Goal: Information Seeking & Learning: Learn about a topic

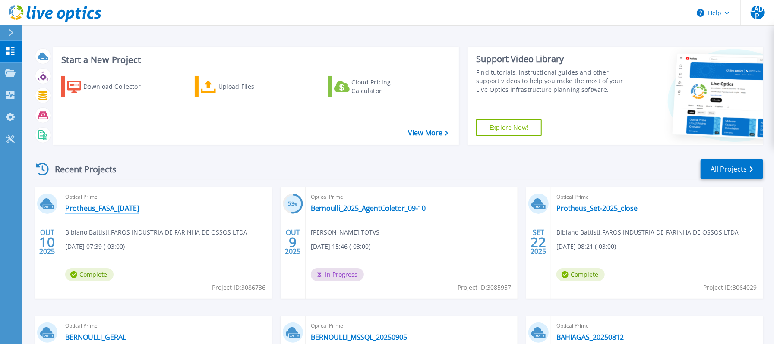
drag, startPoint x: 123, startPoint y: 206, endPoint x: 216, endPoint y: 206, distance: 93.2
click at [123, 206] on link "Protheus_FASA_[DATE]" at bounding box center [102, 208] width 74 height 9
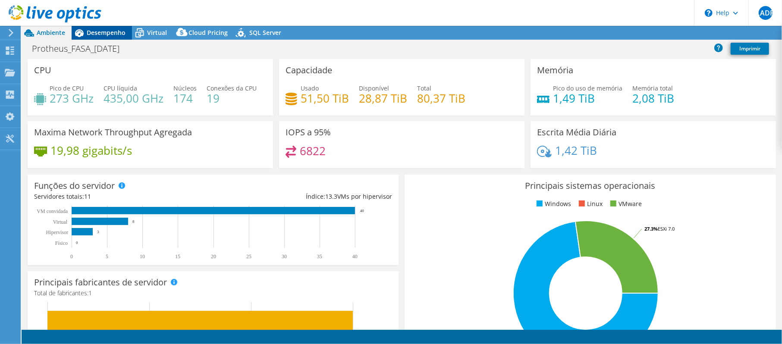
click at [95, 34] on span "Desempenho" at bounding box center [106, 32] width 39 height 8
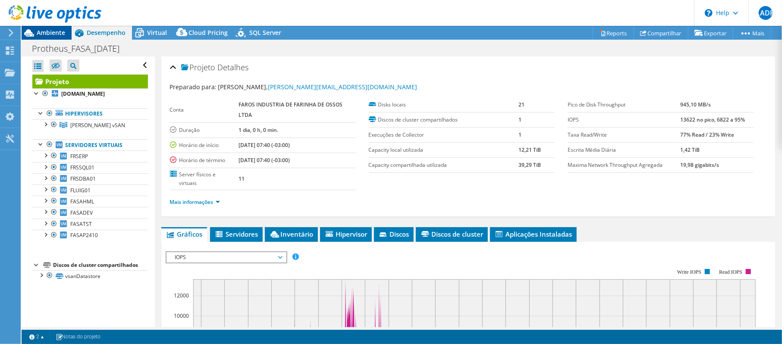
click at [40, 33] on span "Ambiente" at bounding box center [51, 32] width 28 height 8
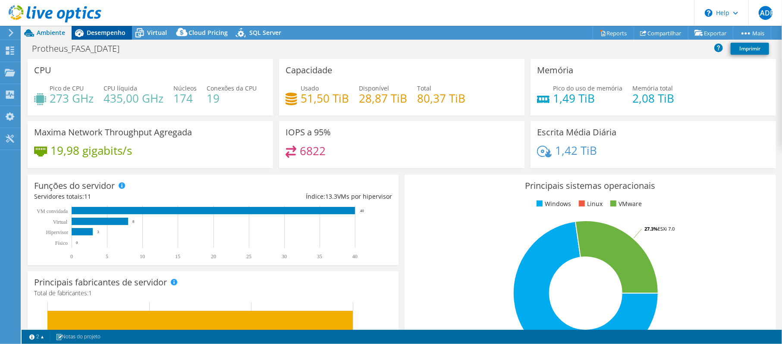
click at [113, 35] on span "Desempenho" at bounding box center [106, 32] width 39 height 8
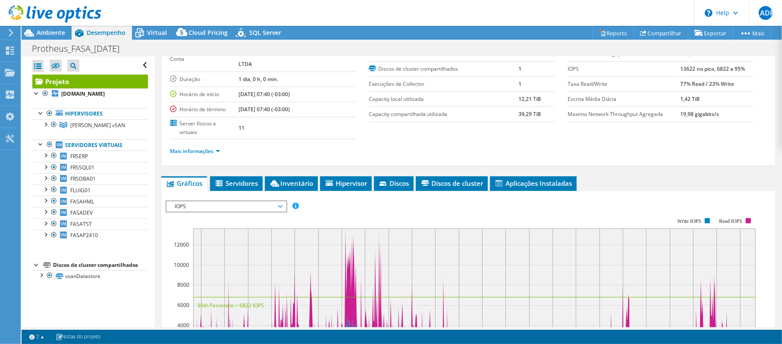
scroll to position [115, 0]
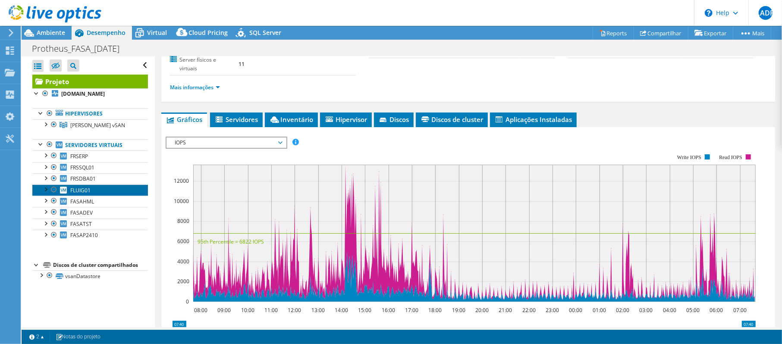
click at [73, 190] on span "FLUIG01" at bounding box center [80, 190] width 20 height 7
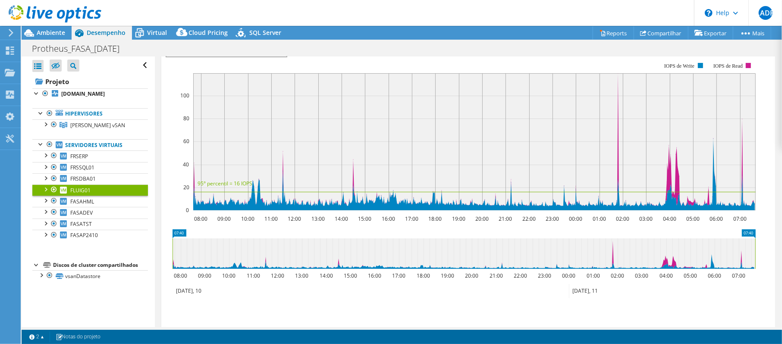
scroll to position [57, 0]
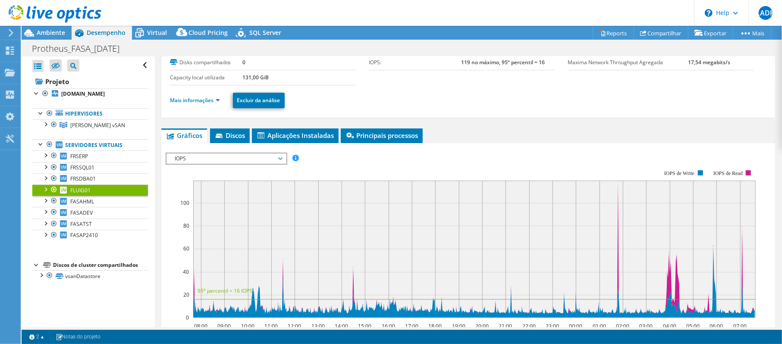
click at [45, 7] on icon at bounding box center [55, 14] width 93 height 18
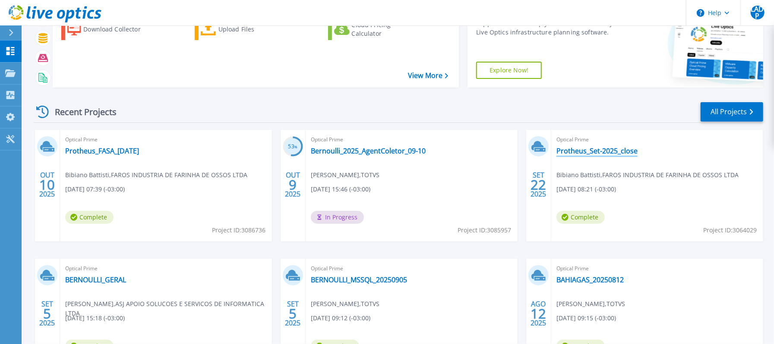
scroll to position [115, 0]
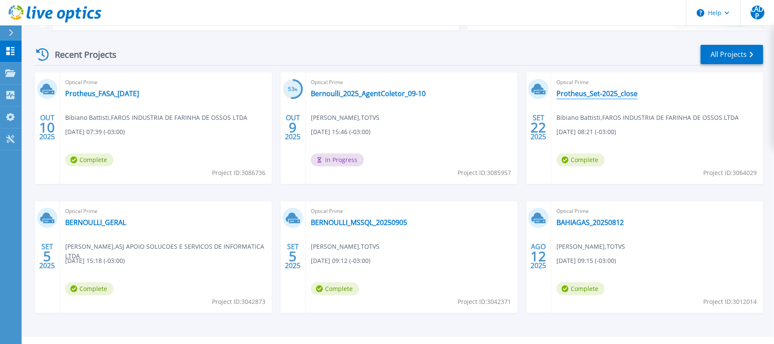
click at [580, 90] on link "Protheus_Set-2025_close" at bounding box center [596, 93] width 81 height 9
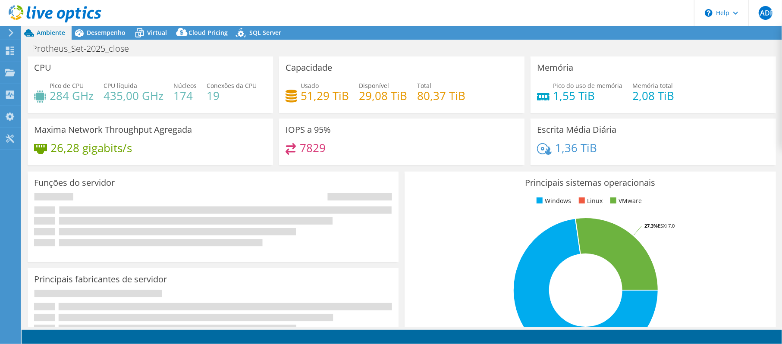
select select "SouthAmerica"
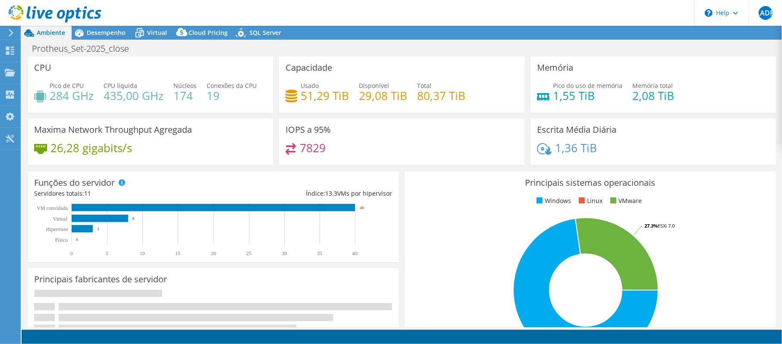
select select "SouthAmerica"
select select "BRL"
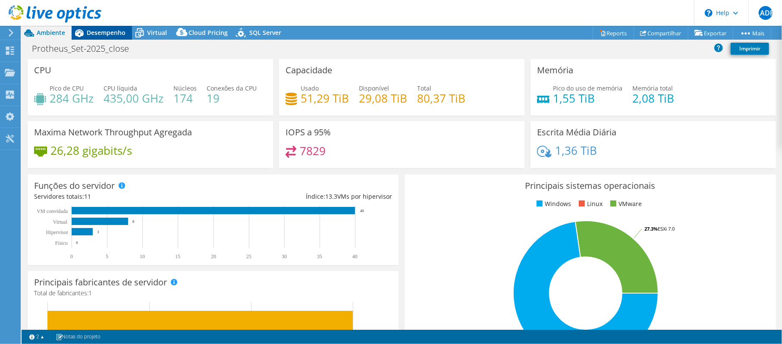
click at [92, 35] on span "Desempenho" at bounding box center [106, 32] width 39 height 8
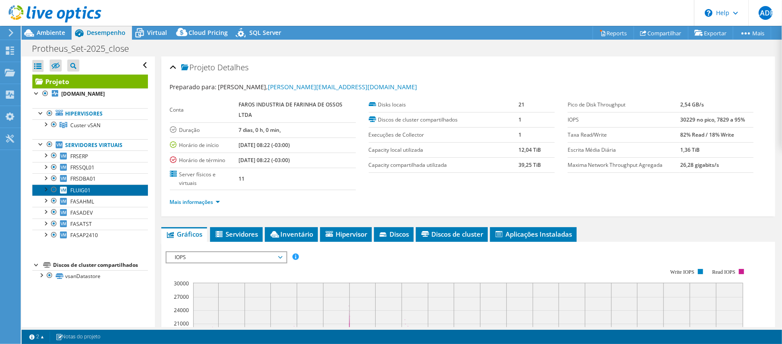
click at [94, 194] on link "FLUIG01" at bounding box center [90, 190] width 116 height 11
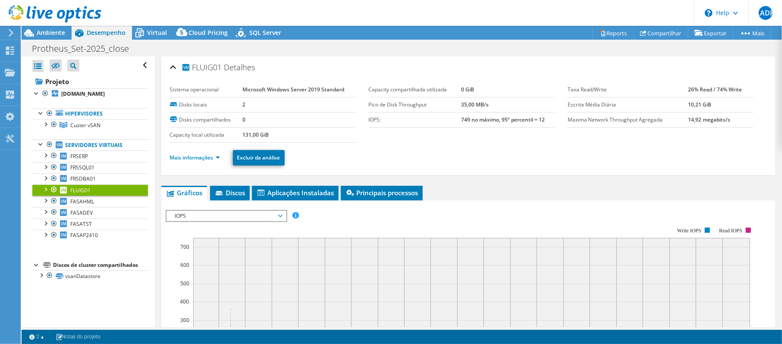
click at [90, 193] on span "FLUIG01" at bounding box center [80, 190] width 20 height 7
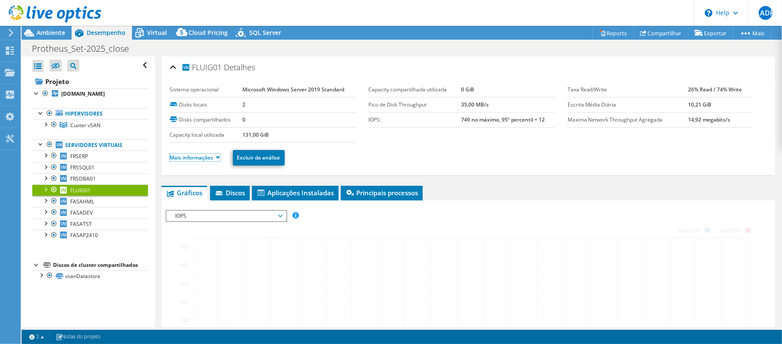
click at [208, 157] on link "Mais informações" at bounding box center [195, 157] width 50 height 7
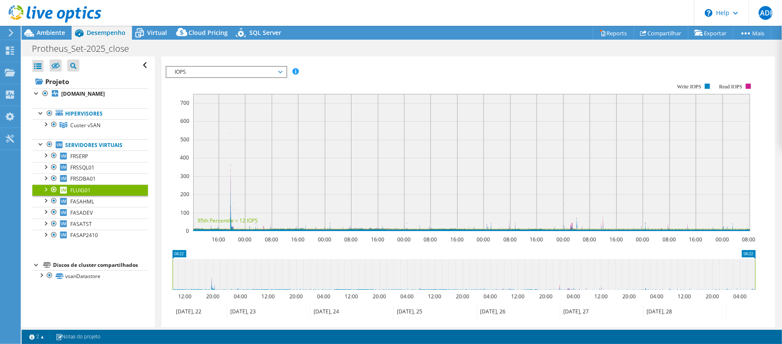
scroll to position [544, 0]
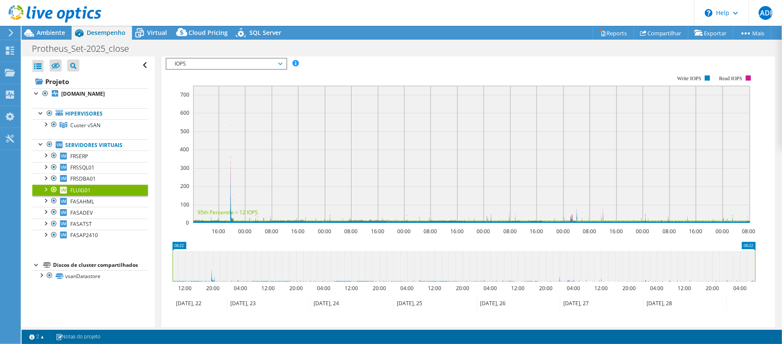
click at [243, 68] on span "IOPS" at bounding box center [226, 64] width 111 height 10
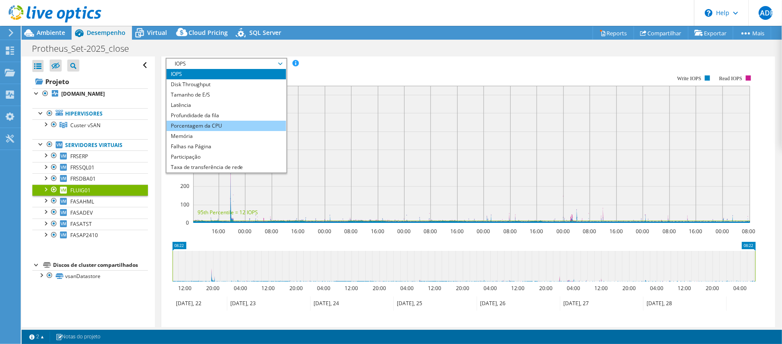
click at [218, 128] on li "Porcentagem da CPU" at bounding box center [227, 126] width 120 height 10
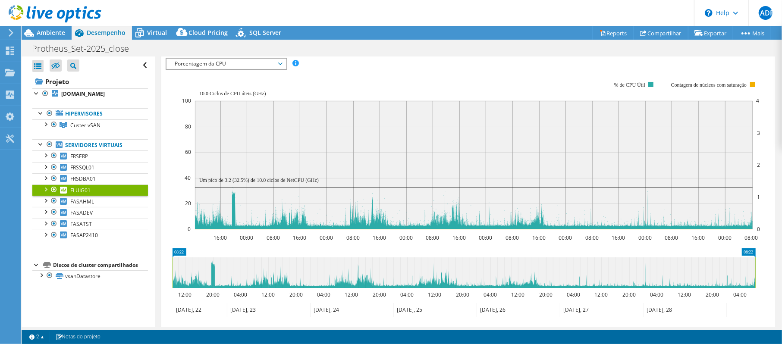
scroll to position [486, 0]
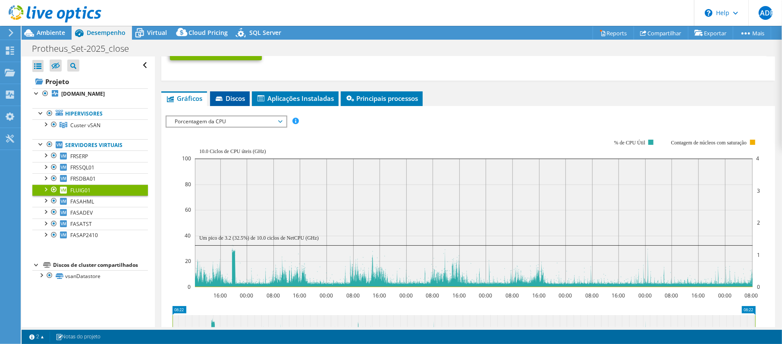
click at [227, 103] on span "Discos" at bounding box center [229, 98] width 31 height 9
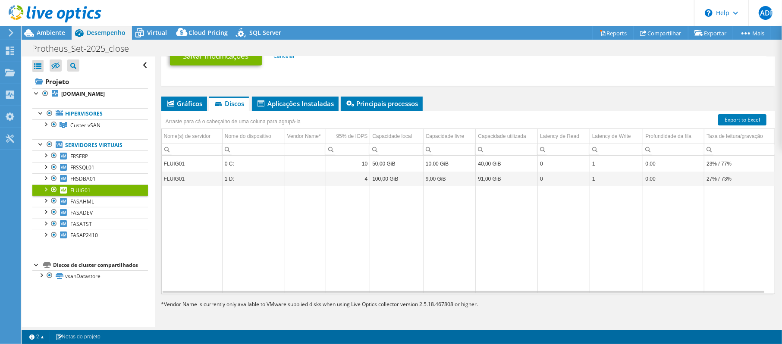
click at [318, 205] on td "Data grid" at bounding box center [305, 239] width 41 height 106
click at [192, 105] on span "Gráficos" at bounding box center [184, 103] width 37 height 9
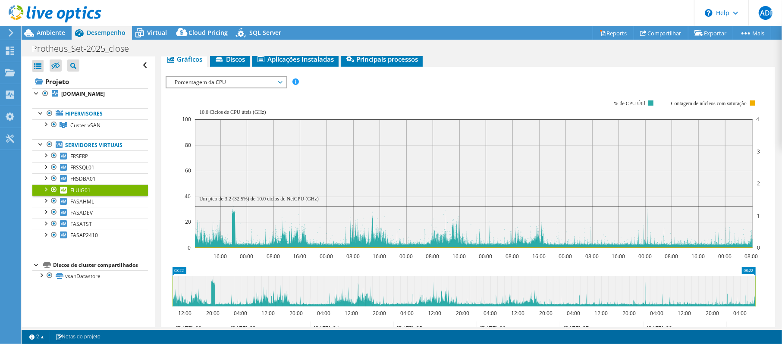
scroll to position [544, 0]
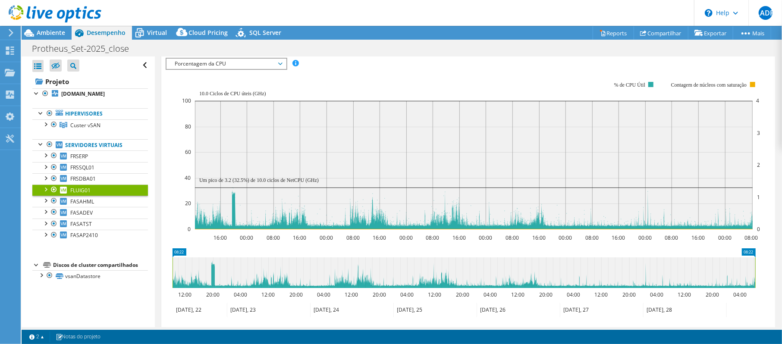
click at [259, 69] on span "Porcentagem da CPU" at bounding box center [226, 64] width 111 height 10
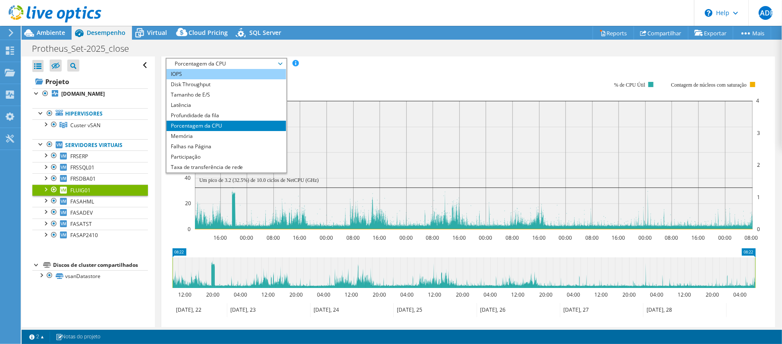
click at [220, 79] on li "IOPS" at bounding box center [227, 74] width 120 height 10
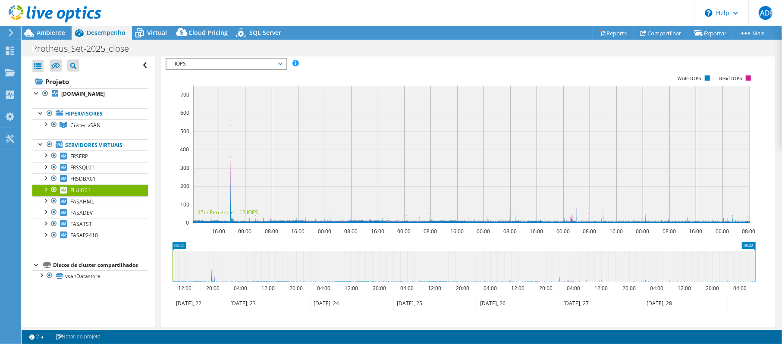
click at [213, 66] on span "IOPS" at bounding box center [226, 64] width 111 height 10
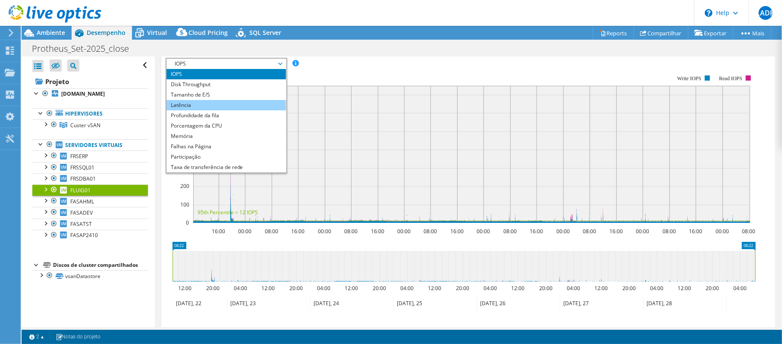
click at [207, 110] on li "Latência" at bounding box center [227, 105] width 120 height 10
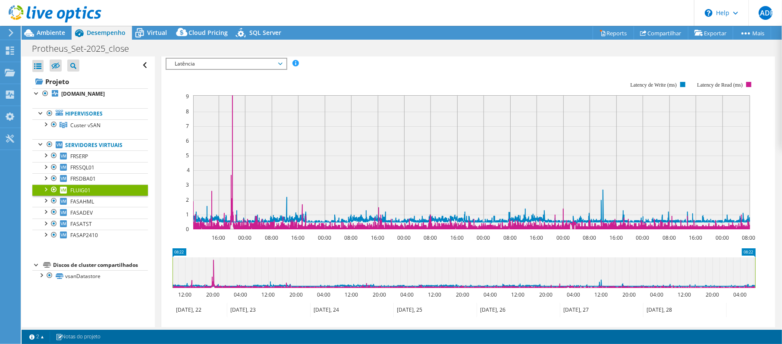
click at [408, 66] on div "IOPS Disk Throughput Tamanho de E/S Latência Profundidade da fila Porcentagem d…" at bounding box center [468, 208] width 605 height 301
click at [270, 69] on span "Latência" at bounding box center [226, 64] width 111 height 10
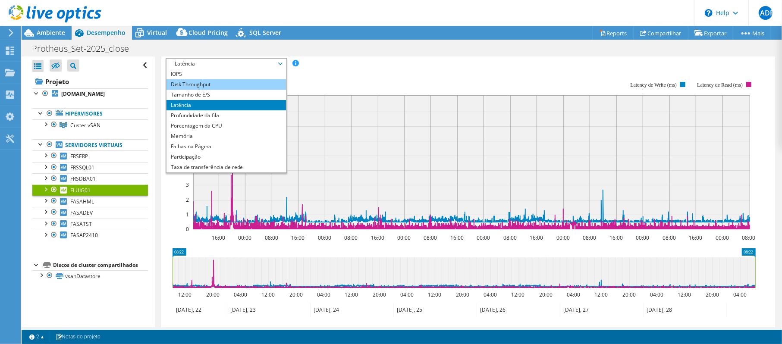
click at [231, 90] on li "Disk Throughput" at bounding box center [227, 84] width 120 height 10
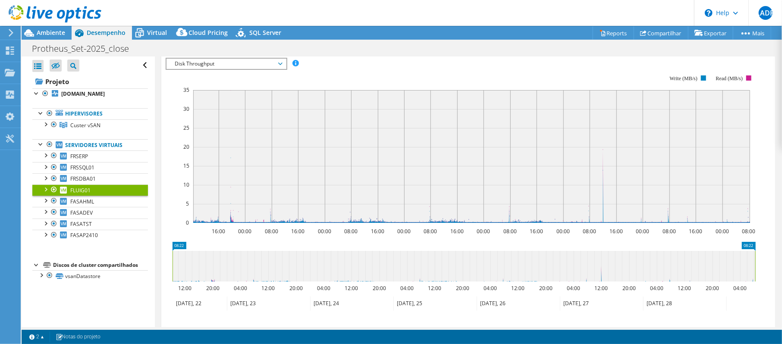
click at [237, 64] on div "Disk Throughput IOPS Disk Throughput Tamanho de E/S Latência Profundidade da fi…" at bounding box center [227, 64] width 122 height 12
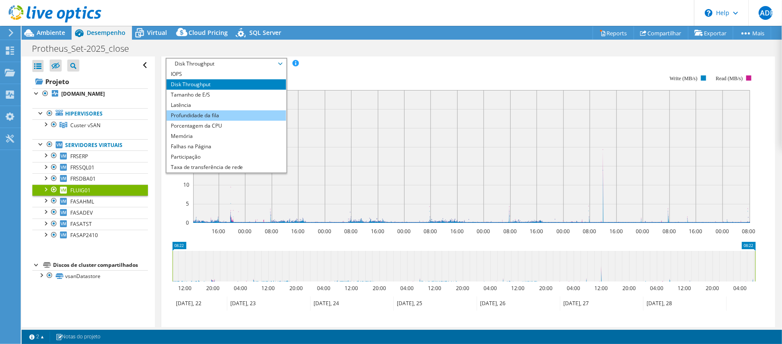
click at [223, 121] on li "Profundidade da fila" at bounding box center [227, 115] width 120 height 10
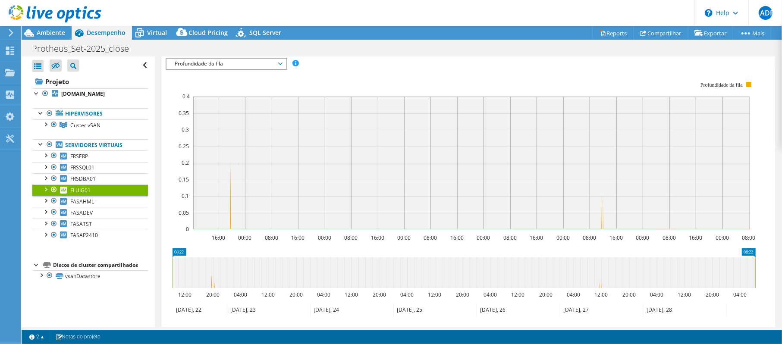
click at [226, 69] on span "Profundidade da fila" at bounding box center [226, 64] width 111 height 10
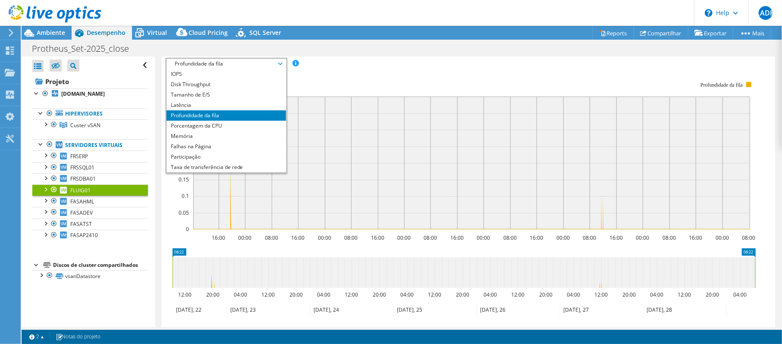
click at [504, 85] on rect at bounding box center [461, 155] width 590 height 173
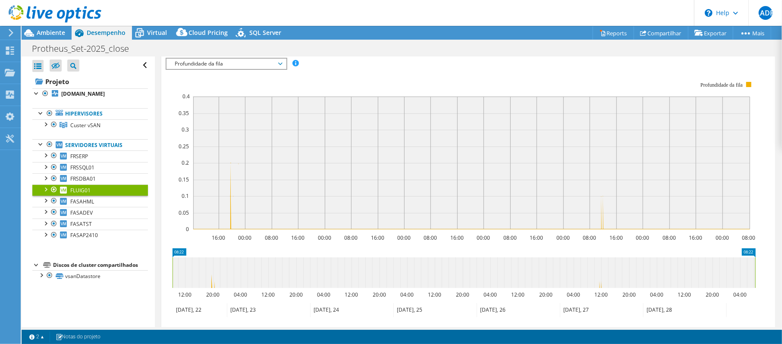
click at [48, 190] on div at bounding box center [45, 189] width 9 height 9
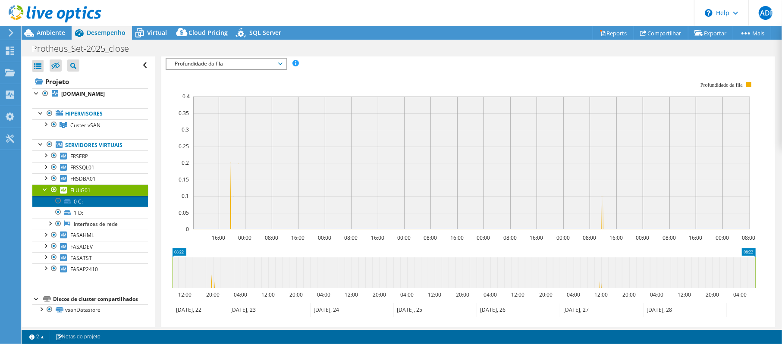
click at [78, 205] on link "0 C:" at bounding box center [90, 201] width 116 height 11
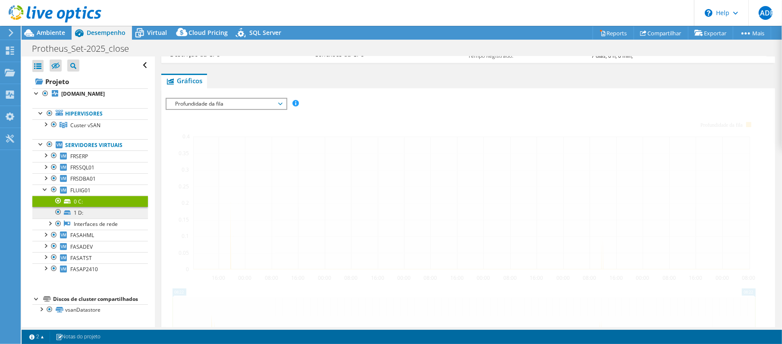
scroll to position [161, 0]
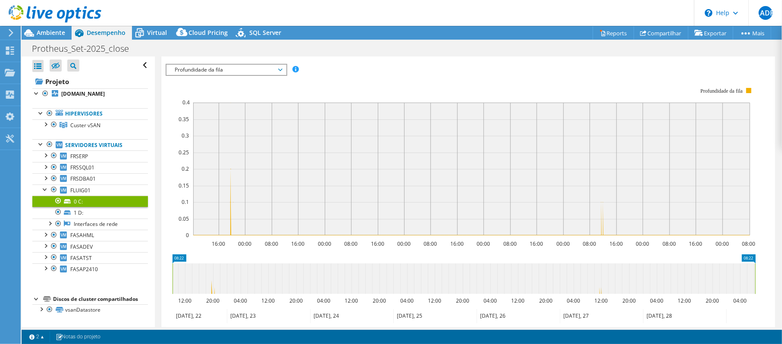
click at [238, 71] on span "Profundidade da fila" at bounding box center [226, 70] width 111 height 10
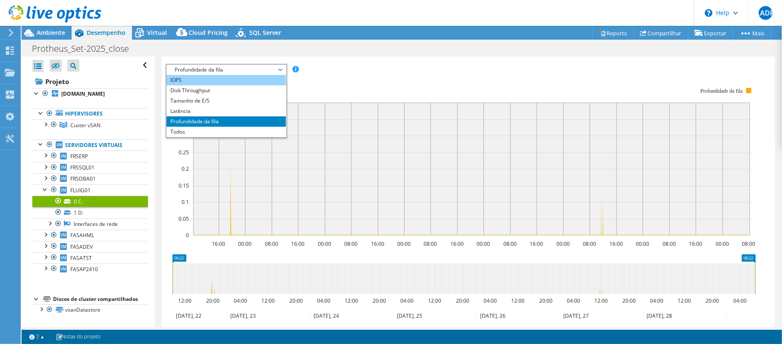
click at [224, 82] on li "IOPS" at bounding box center [227, 80] width 120 height 10
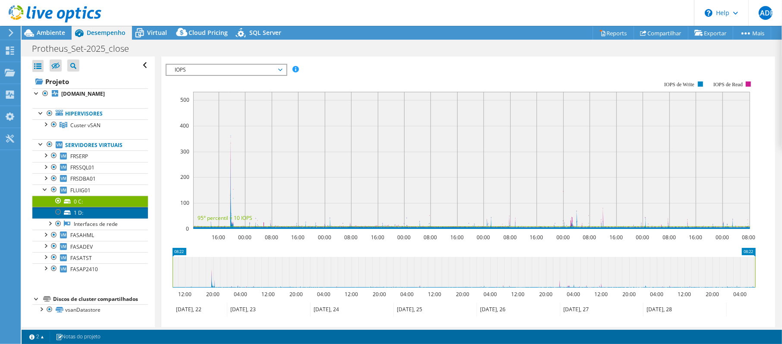
click at [79, 214] on link "1 D:" at bounding box center [90, 212] width 116 height 11
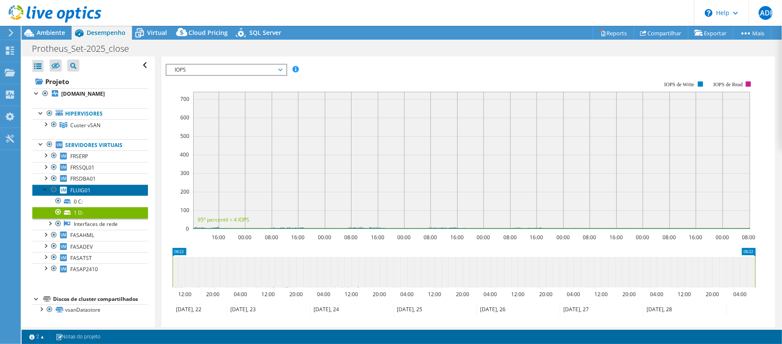
click at [90, 189] on span "FLUIG01" at bounding box center [80, 190] width 20 height 7
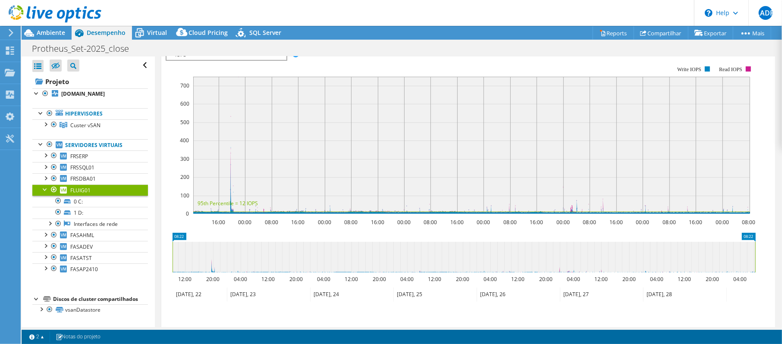
scroll to position [146, 0]
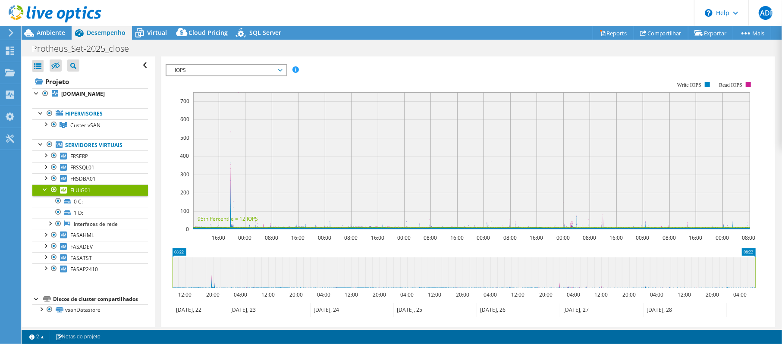
click at [230, 183] on rect at bounding box center [471, 160] width 557 height 137
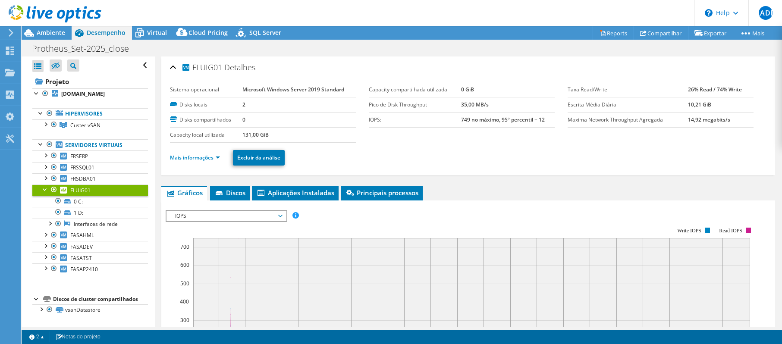
select select "SouthAmerica"
select select "BRL"
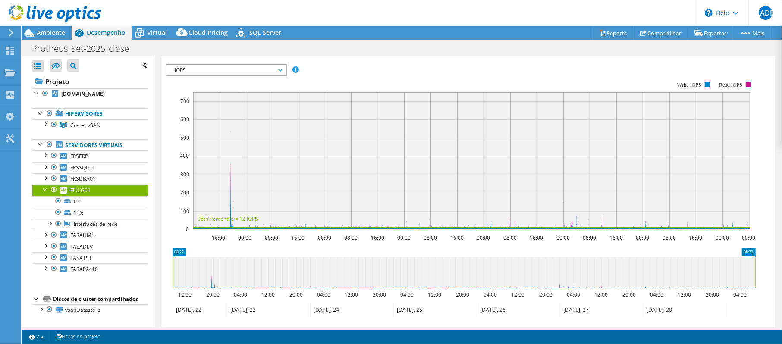
click at [214, 296] on text "20:00" at bounding box center [212, 294] width 13 height 7
click at [206, 313] on icon at bounding box center [200, 310] width 54 height 14
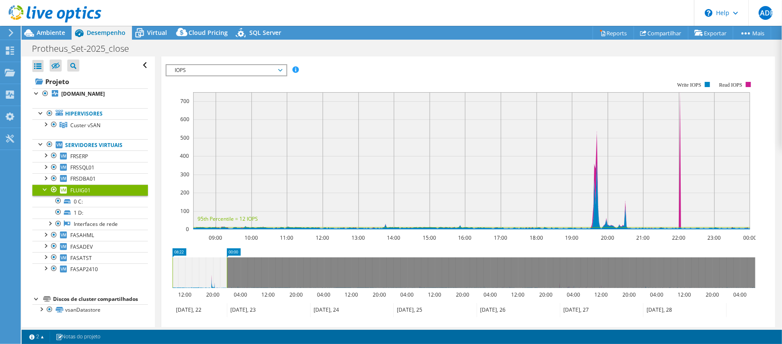
click at [205, 313] on icon at bounding box center [200, 310] width 54 height 14
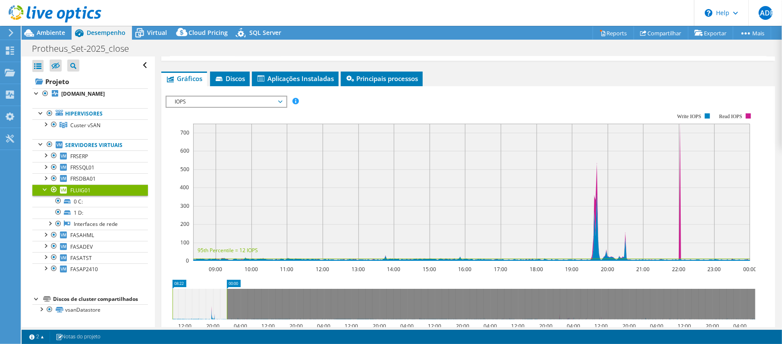
scroll to position [88, 0]
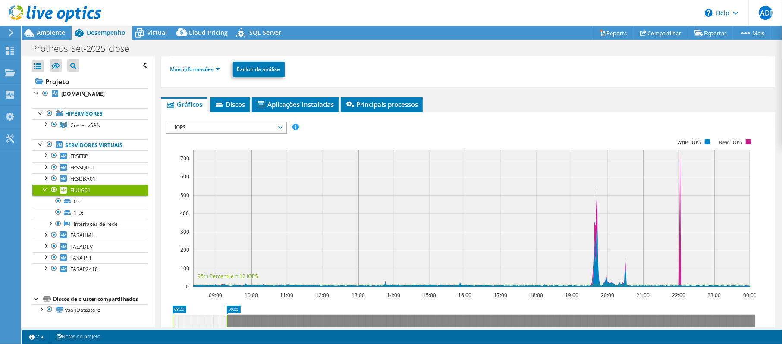
drag, startPoint x: 273, startPoint y: 129, endPoint x: 266, endPoint y: 145, distance: 18.2
click at [273, 129] on span "IOPS" at bounding box center [226, 128] width 111 height 10
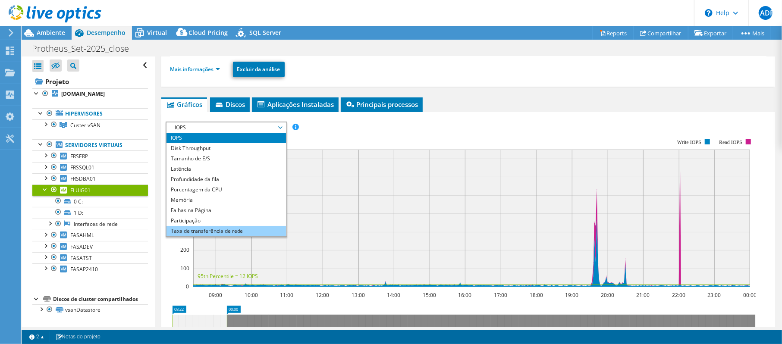
click at [253, 230] on li "Taxa de transferência de rede" at bounding box center [227, 231] width 120 height 10
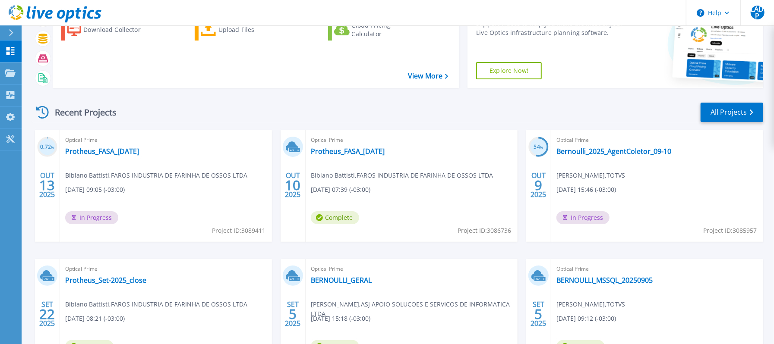
scroll to position [57, 0]
click at [120, 278] on link "Protheus_Set-2025_close" at bounding box center [105, 280] width 81 height 9
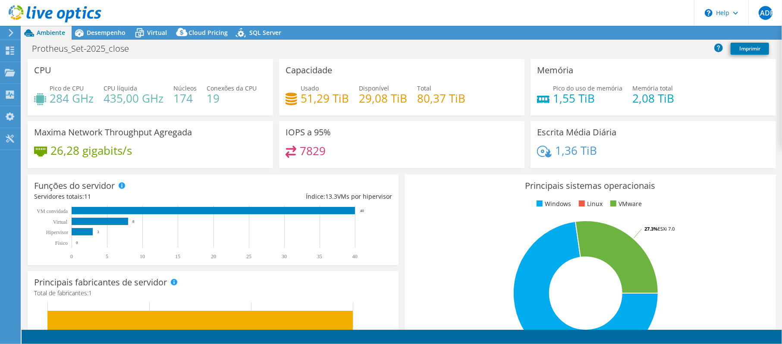
select select "SouthAmerica"
select select "BRL"
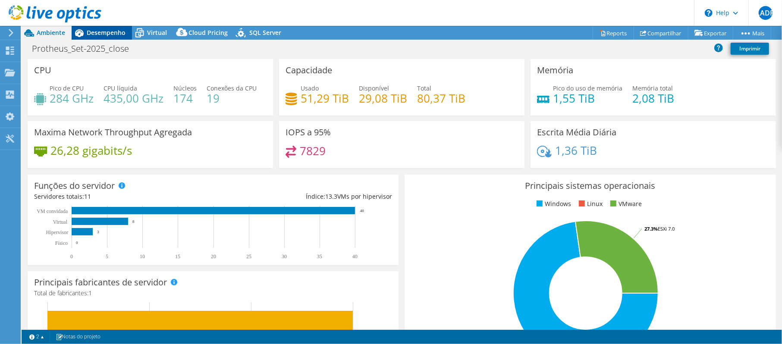
click at [104, 27] on div "Desempenho" at bounding box center [102, 33] width 60 height 14
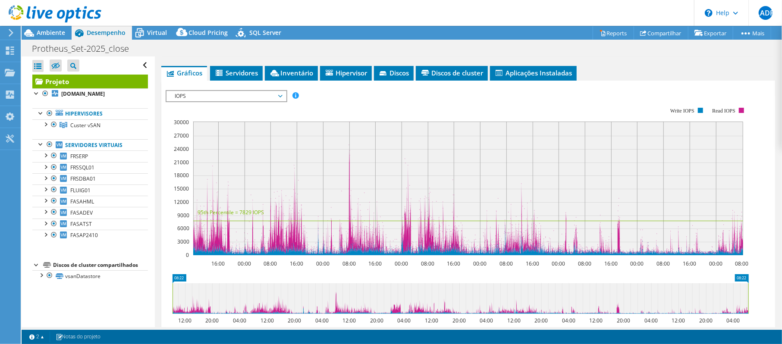
scroll to position [173, 0]
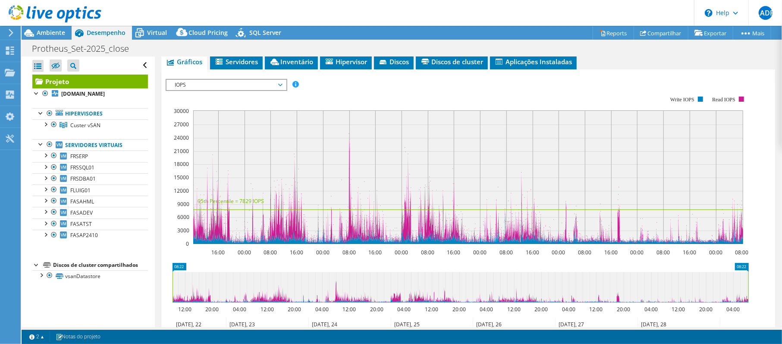
click at [270, 85] on span "IOPS" at bounding box center [226, 85] width 111 height 10
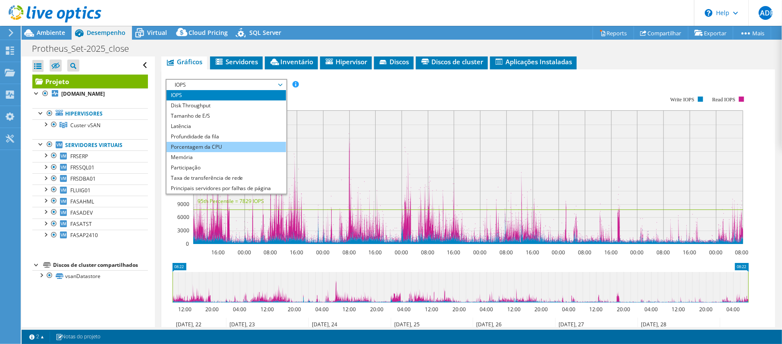
click at [217, 148] on li "Porcentagem da CPU" at bounding box center [227, 147] width 120 height 10
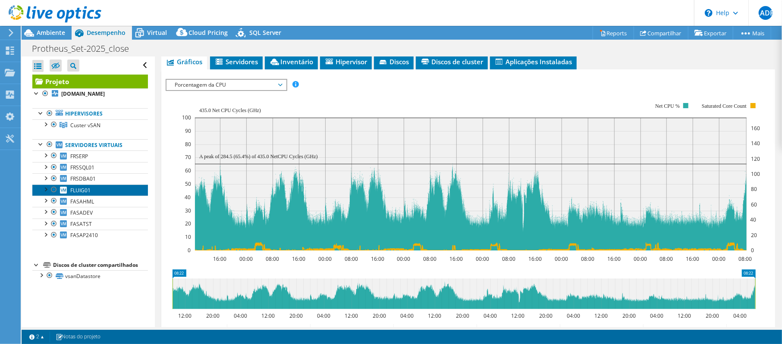
click at [66, 196] on link "FLUIG01" at bounding box center [90, 190] width 116 height 11
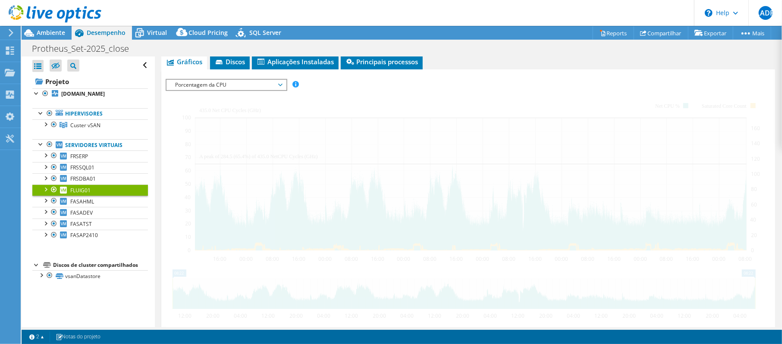
scroll to position [131, 0]
